Goal: Navigation & Orientation: Understand site structure

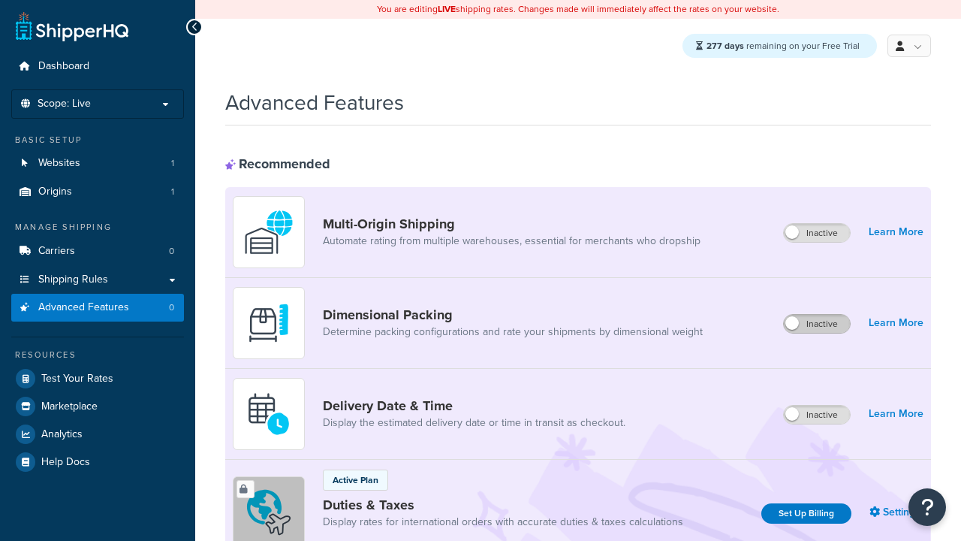
click at [818, 324] on label "Inactive" at bounding box center [817, 324] width 66 height 18
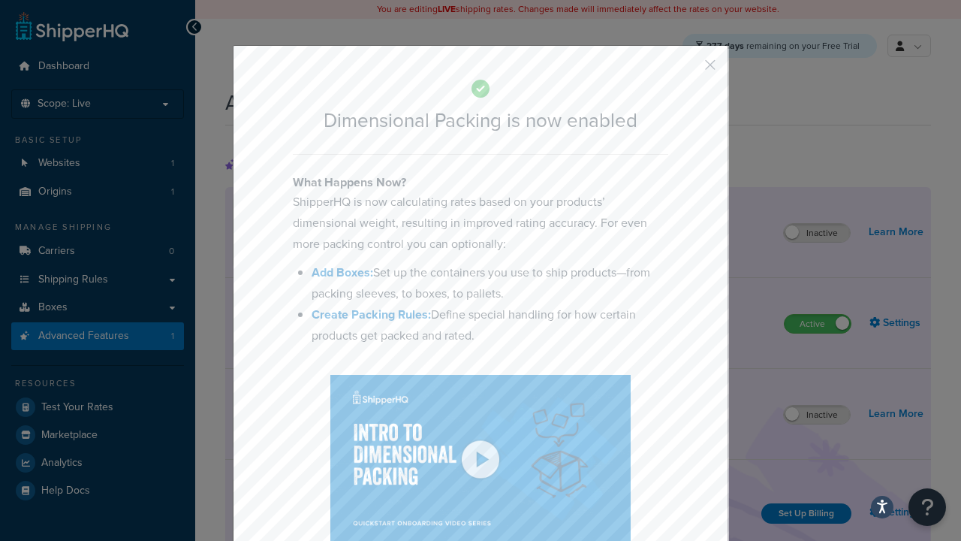
click at [688, 70] on button "button" at bounding box center [688, 70] width 4 height 4
